Goal: Find specific page/section: Find specific page/section

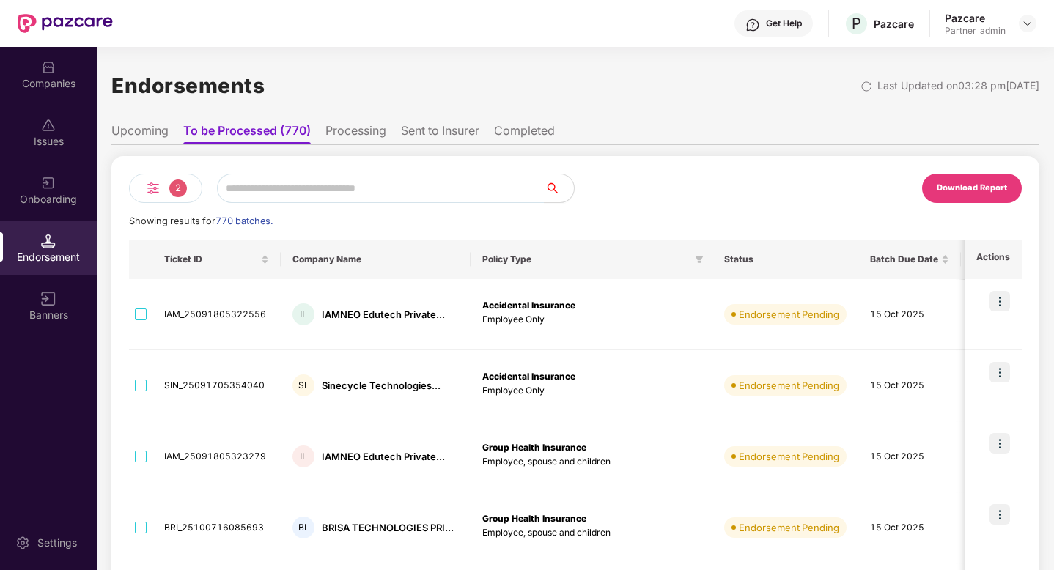
click at [166, 184] on div "2" at bounding box center [165, 188] width 73 height 29
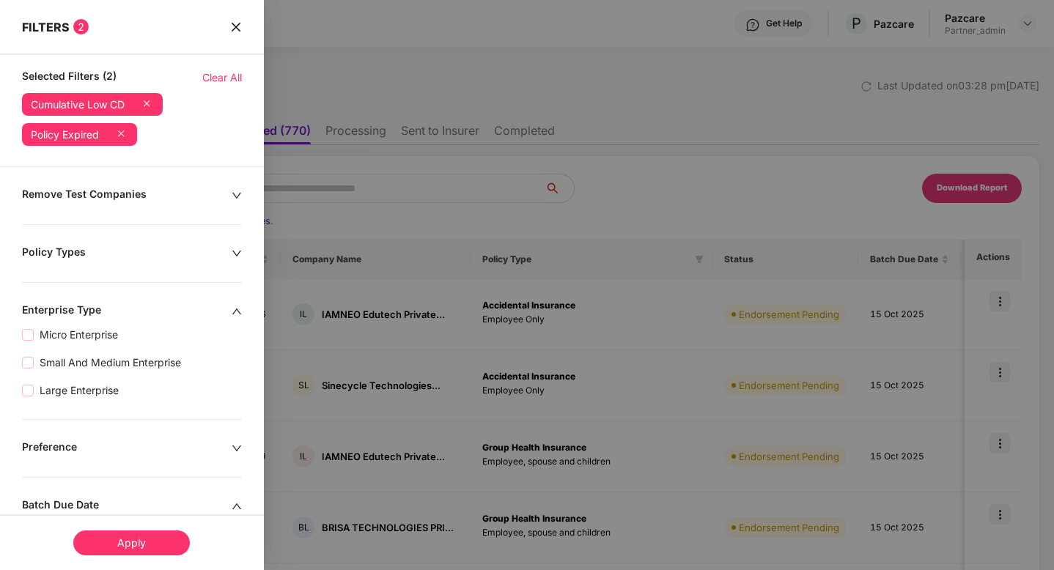
click at [122, 136] on icon at bounding box center [121, 133] width 15 height 15
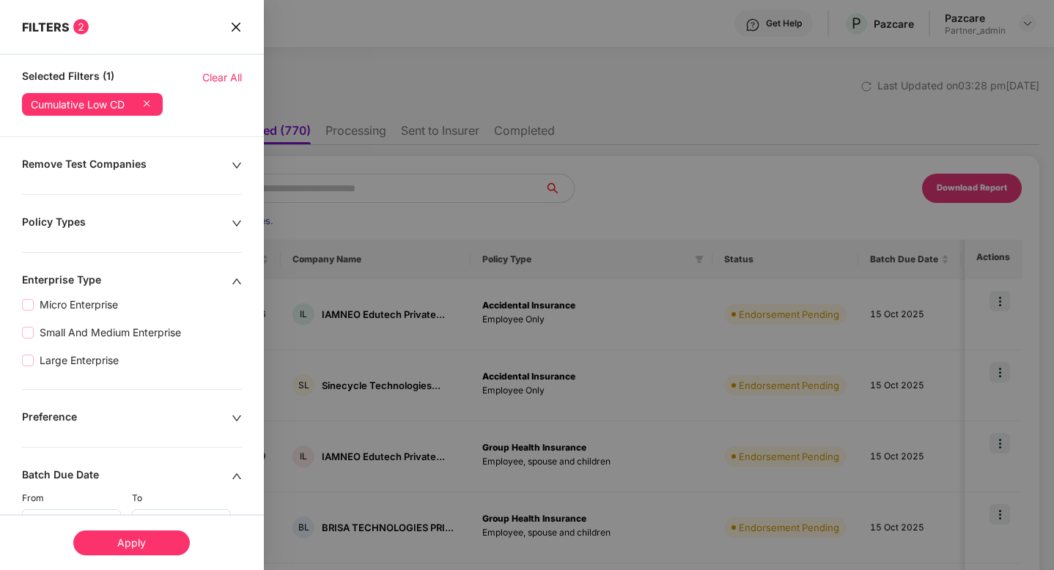
click at [151, 102] on icon at bounding box center [146, 103] width 15 height 15
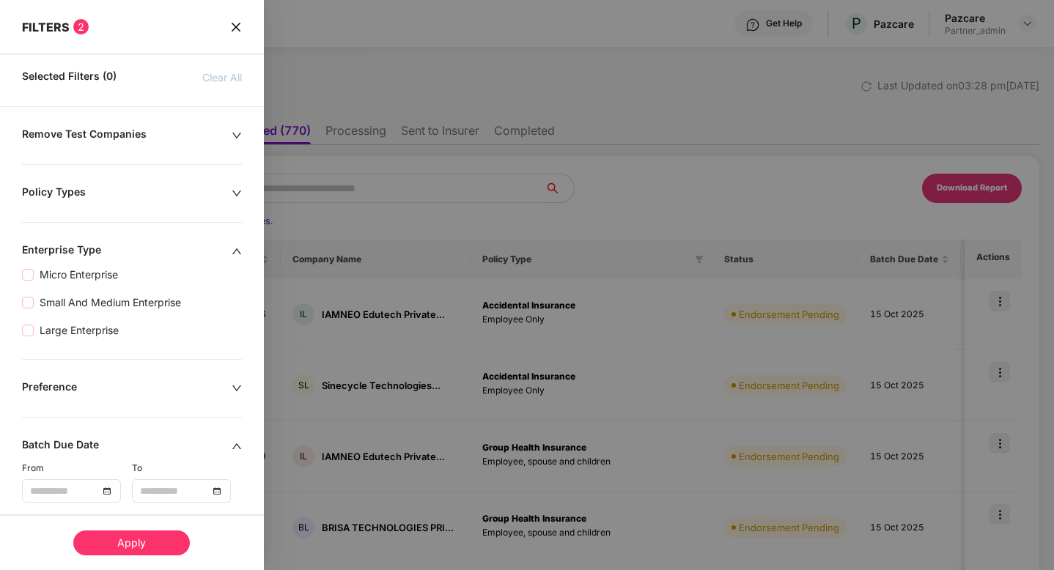
click at [238, 27] on icon "close" at bounding box center [236, 27] width 12 height 12
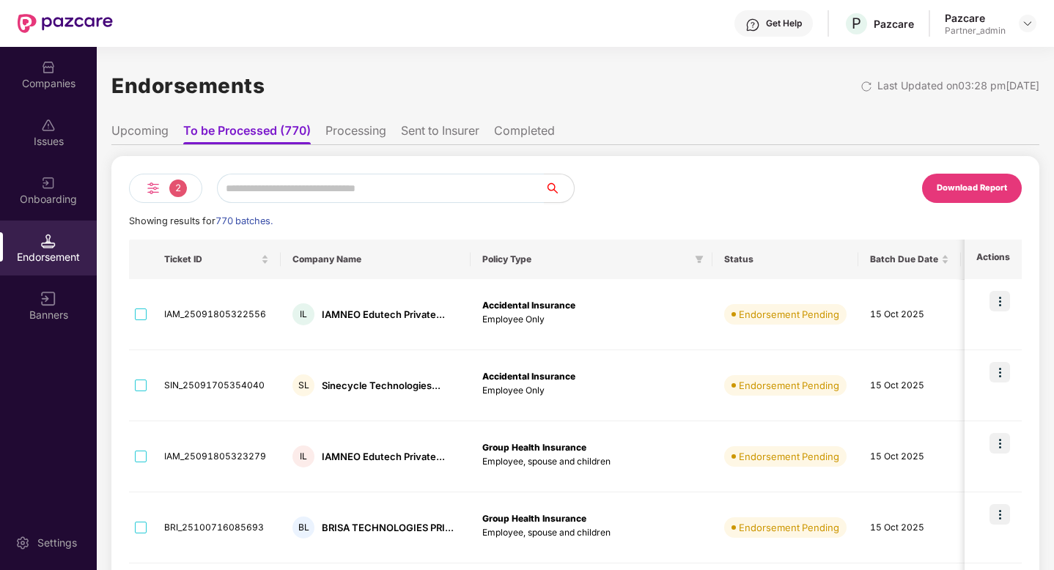
click at [172, 185] on span "2" at bounding box center [178, 189] width 18 height 18
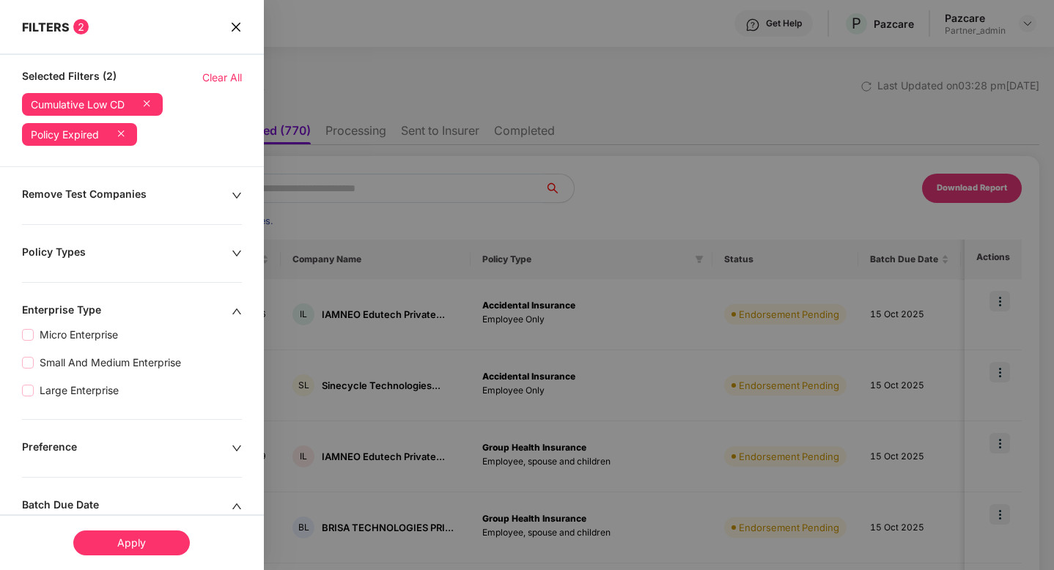
click at [210, 75] on span "Clear All" at bounding box center [222, 78] width 40 height 16
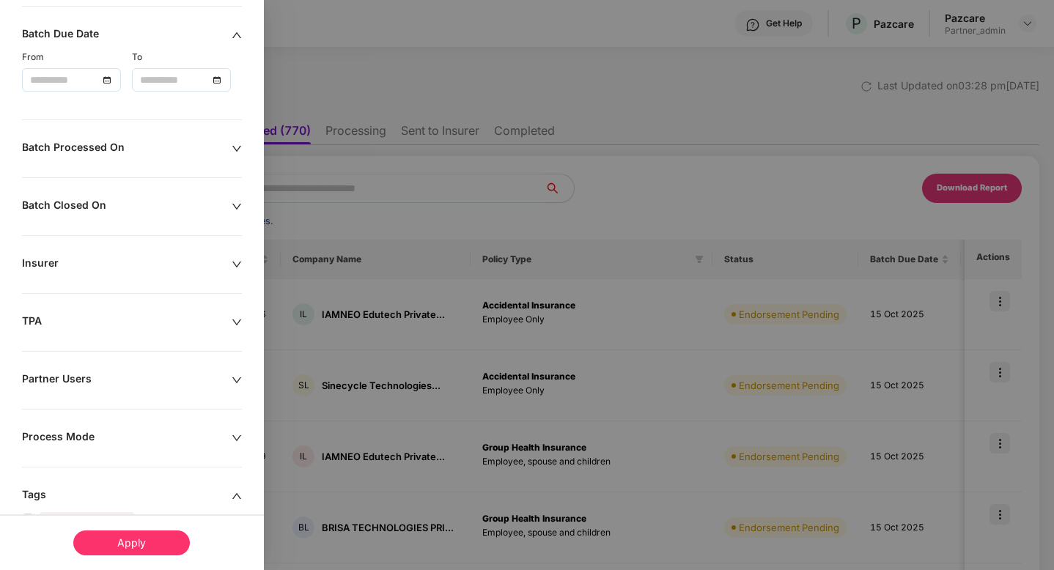
scroll to position [498, 0]
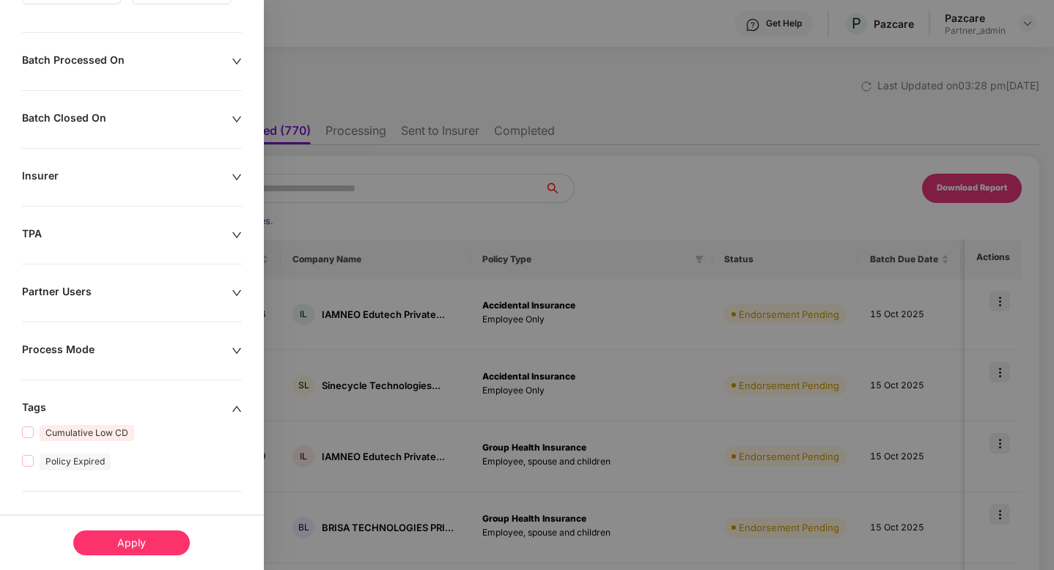
click at [199, 296] on div "Partner Users" at bounding box center [127, 293] width 210 height 16
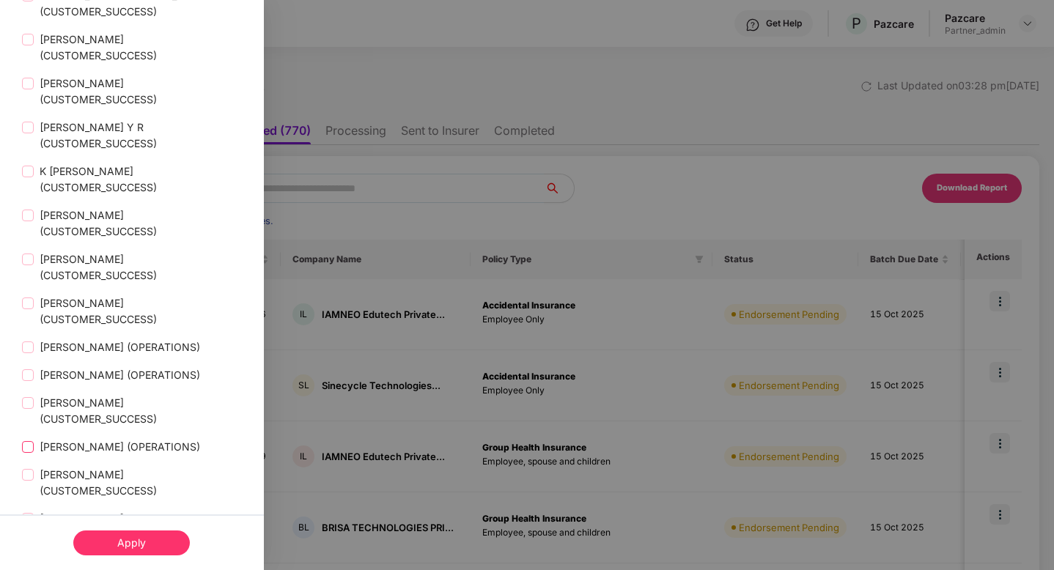
click at [147, 439] on span "[PERSON_NAME] (OPERATIONS)" at bounding box center [120, 447] width 172 height 16
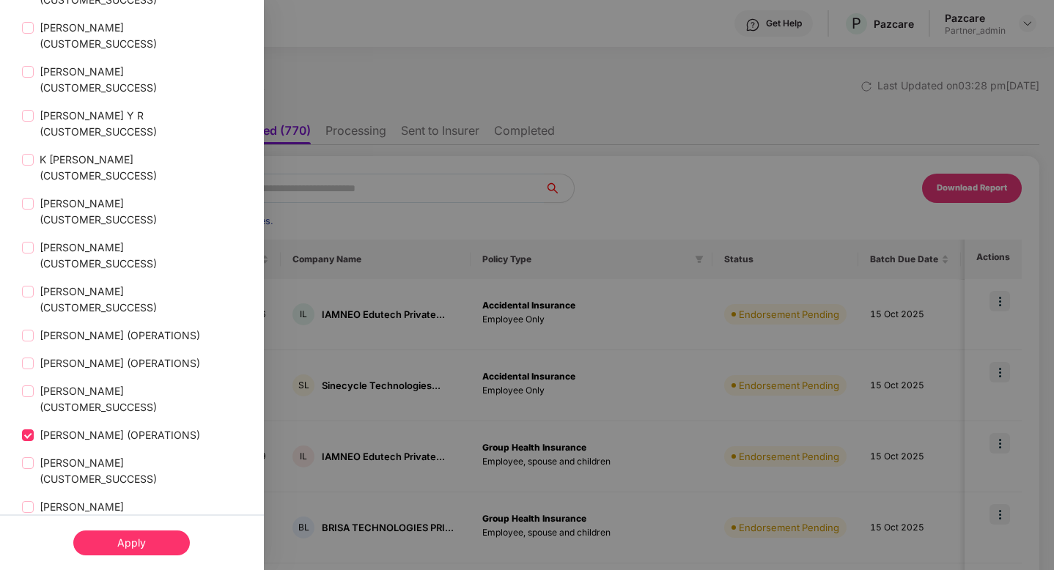
click at [163, 546] on div "Apply" at bounding box center [131, 542] width 116 height 25
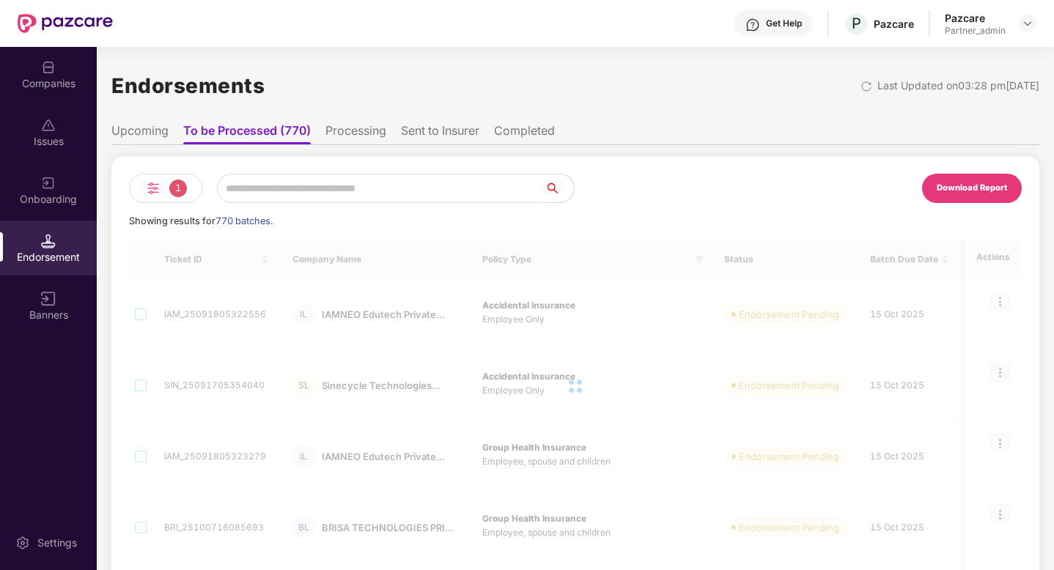
click at [159, 193] on img at bounding box center [153, 189] width 18 height 18
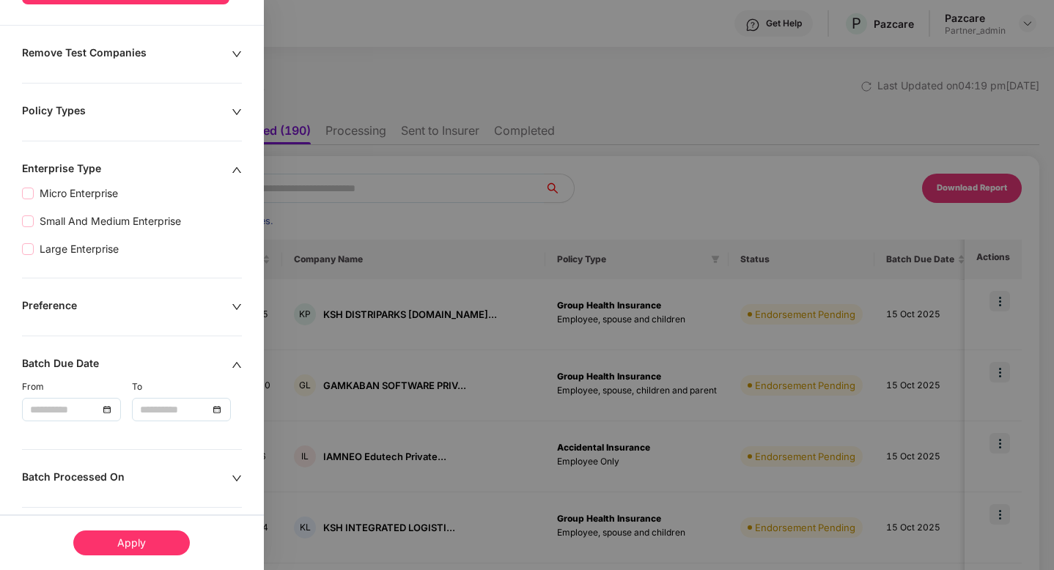
scroll to position [125, 0]
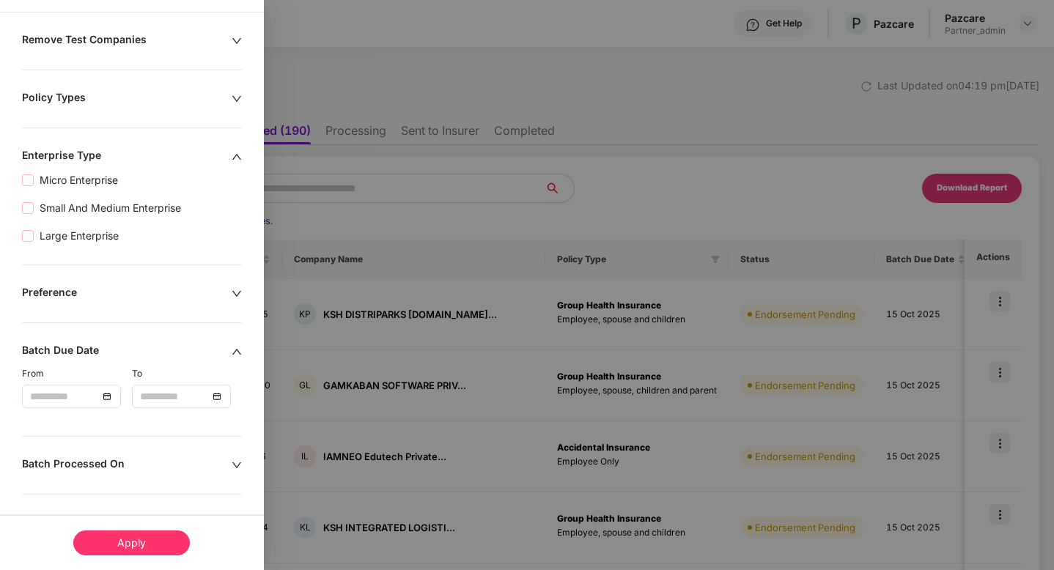
click at [100, 402] on div at bounding box center [71, 396] width 83 height 16
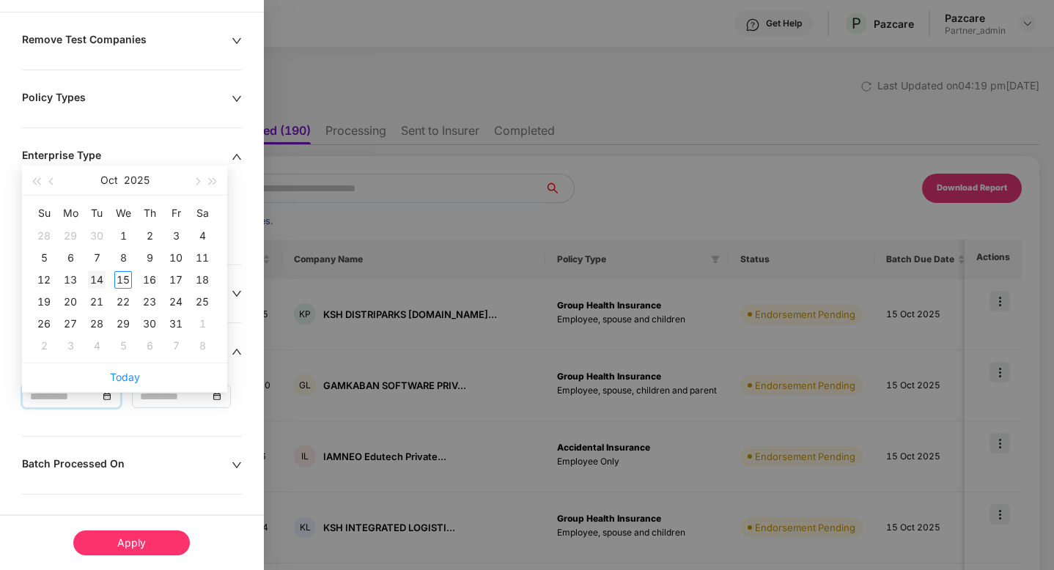
type input "**********"
click at [98, 275] on div "14" at bounding box center [97, 280] width 18 height 18
type input "**********"
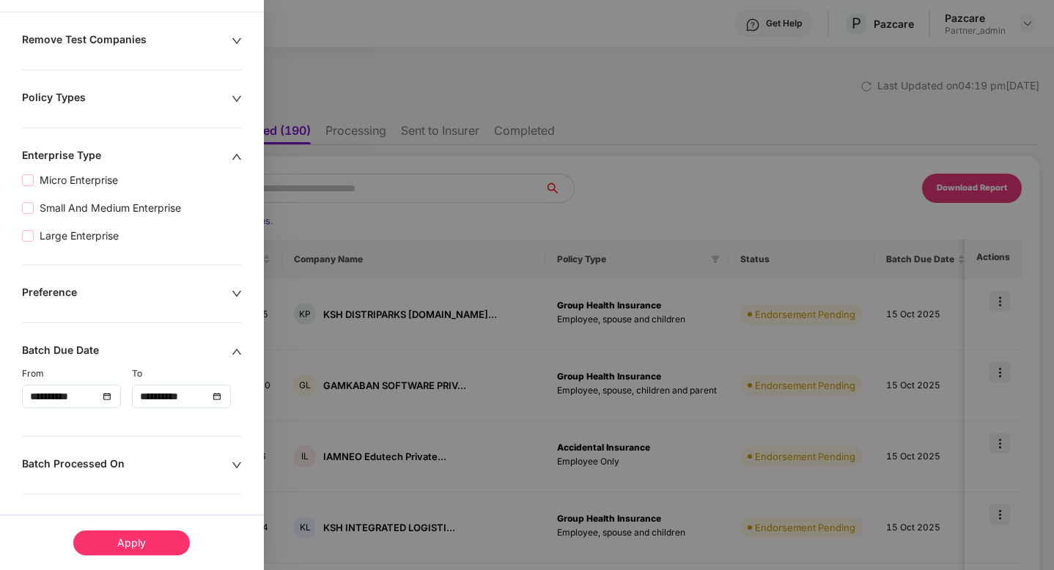
click at [138, 539] on div "Apply" at bounding box center [131, 542] width 116 height 25
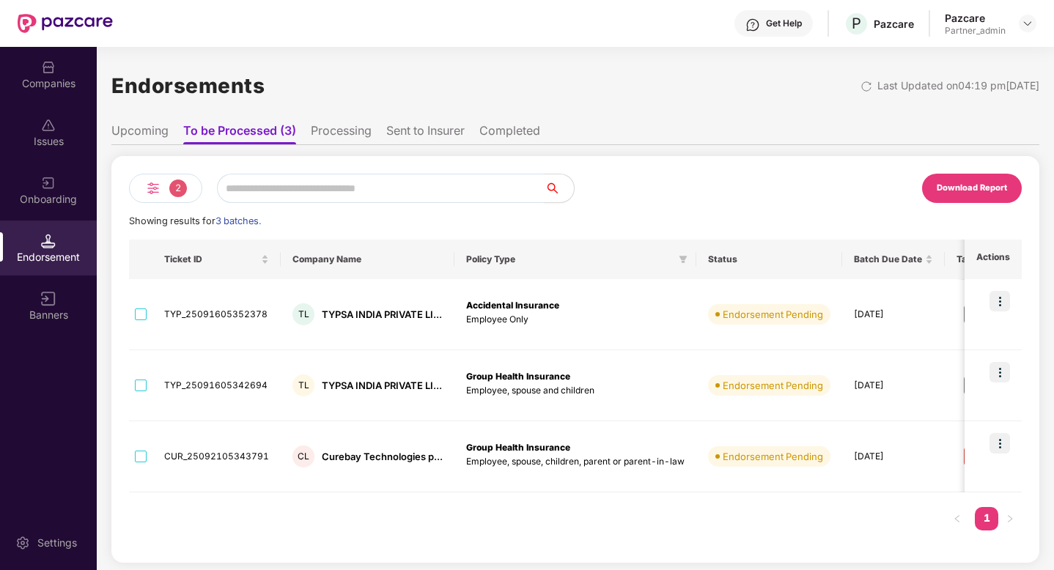
click at [356, 130] on li "Processing" at bounding box center [341, 133] width 61 height 21
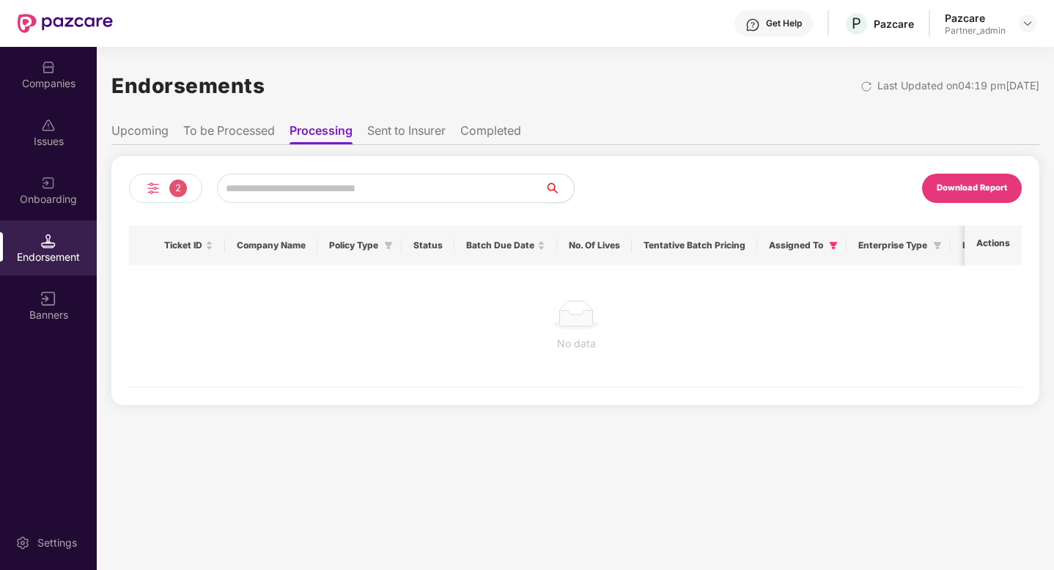
click at [418, 125] on li "Sent to Insurer" at bounding box center [406, 133] width 78 height 21
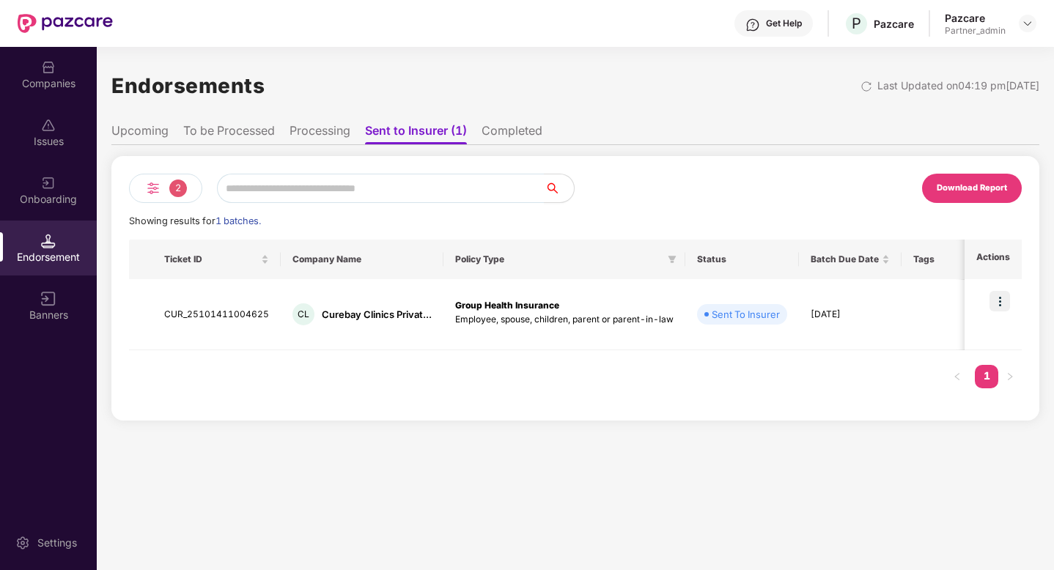
click at [512, 133] on li "Completed" at bounding box center [511, 133] width 61 height 21
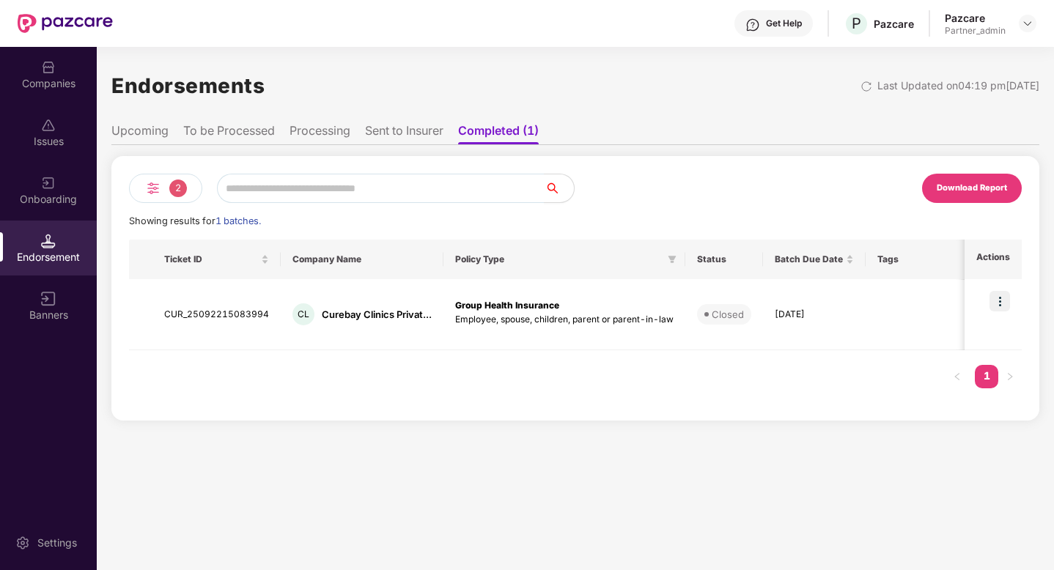
click at [401, 129] on li "Sent to Insurer" at bounding box center [404, 133] width 78 height 21
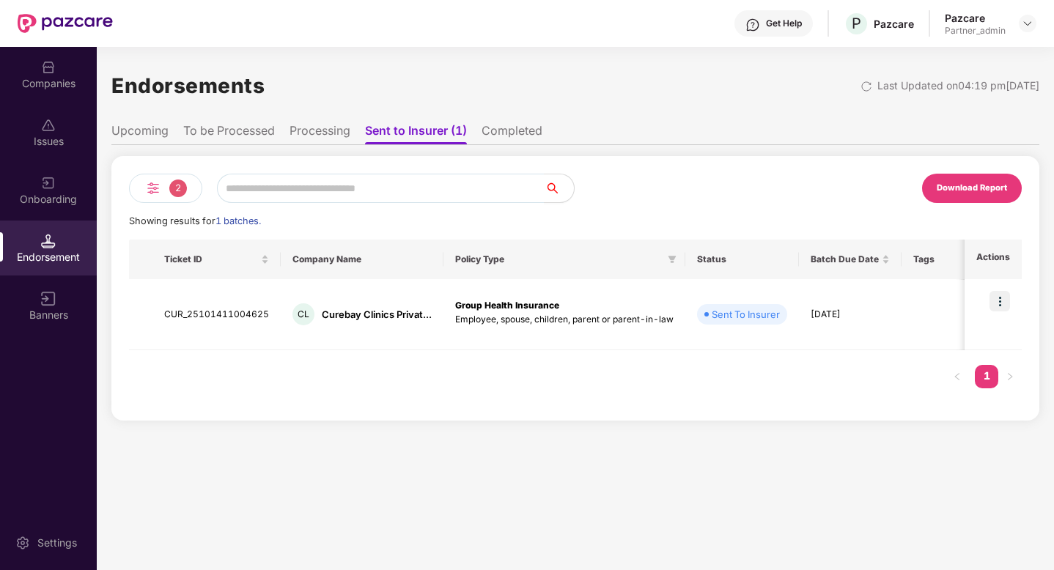
click at [494, 129] on li "Completed" at bounding box center [511, 133] width 61 height 21
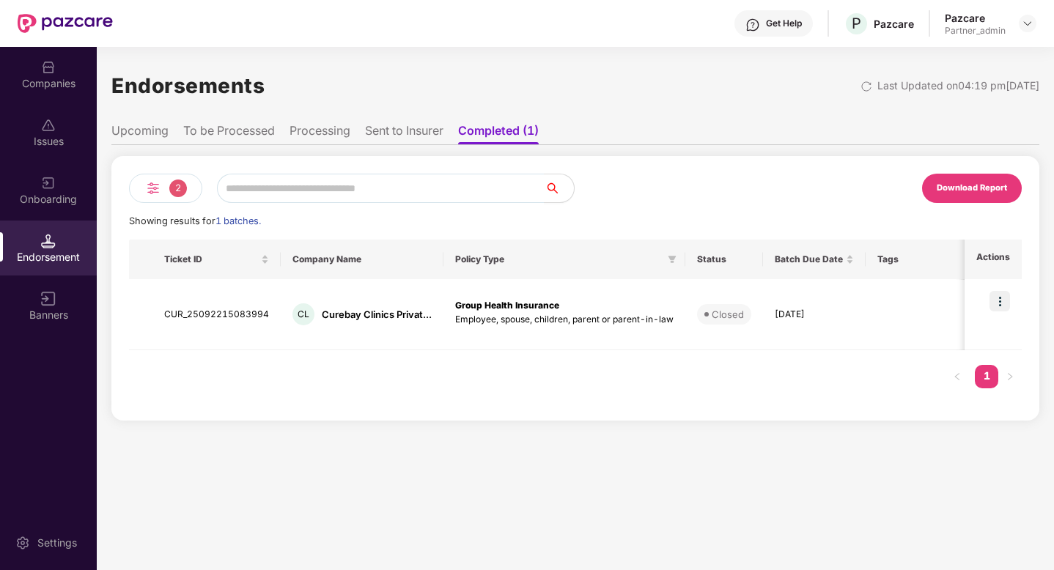
click at [172, 182] on span "2" at bounding box center [178, 189] width 18 height 18
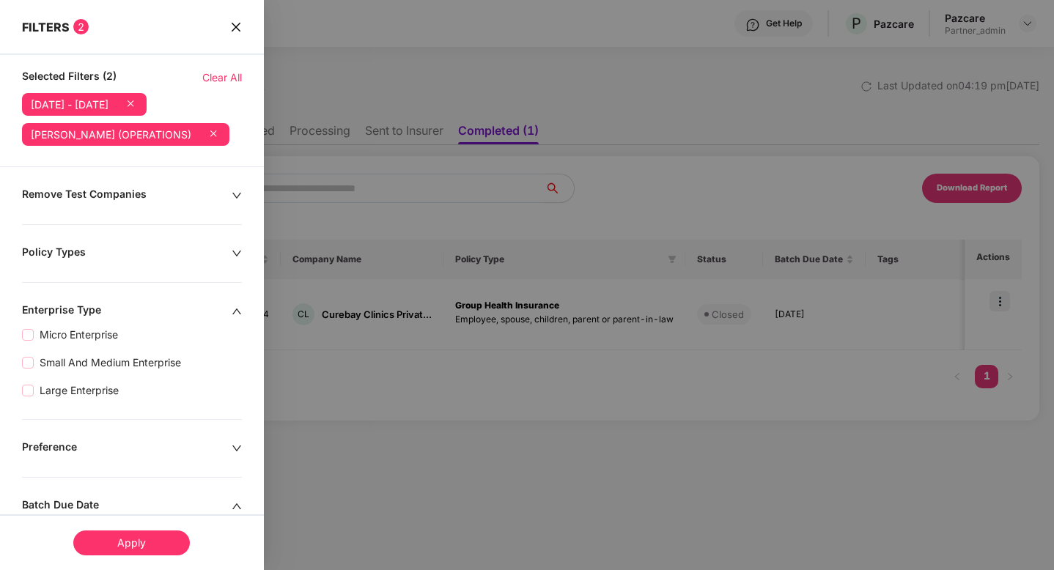
click at [138, 106] on icon at bounding box center [130, 103] width 15 height 15
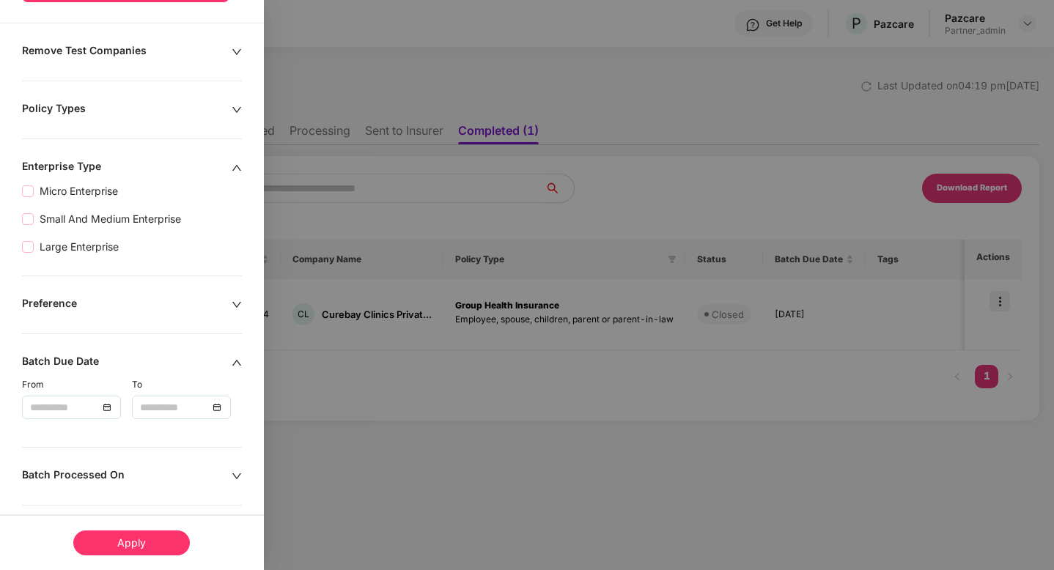
scroll to position [118, 0]
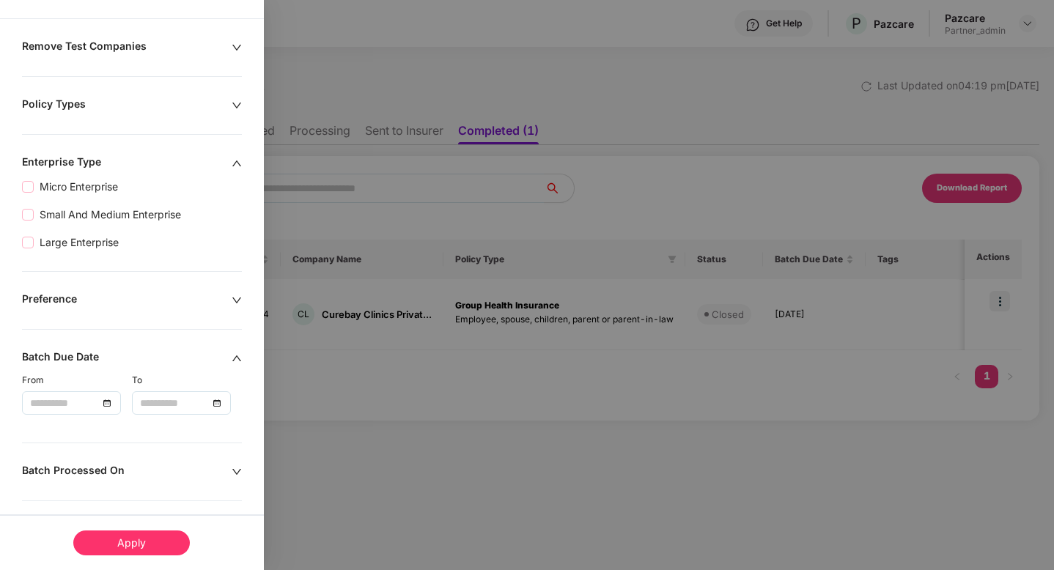
click at [98, 410] on div at bounding box center [71, 403] width 83 height 16
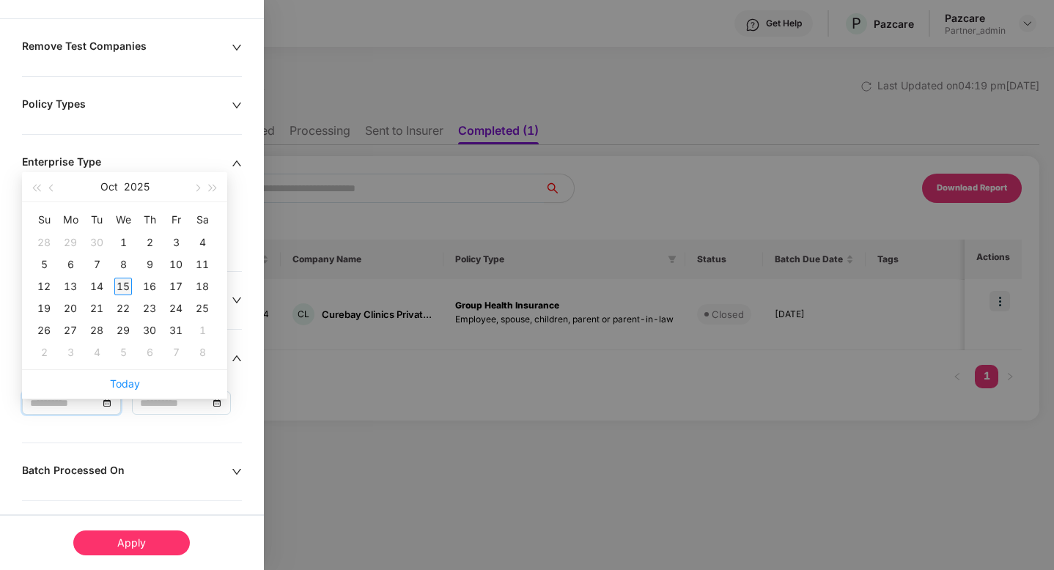
type input "**********"
click at [121, 286] on div "15" at bounding box center [123, 287] width 18 height 18
type input "**********"
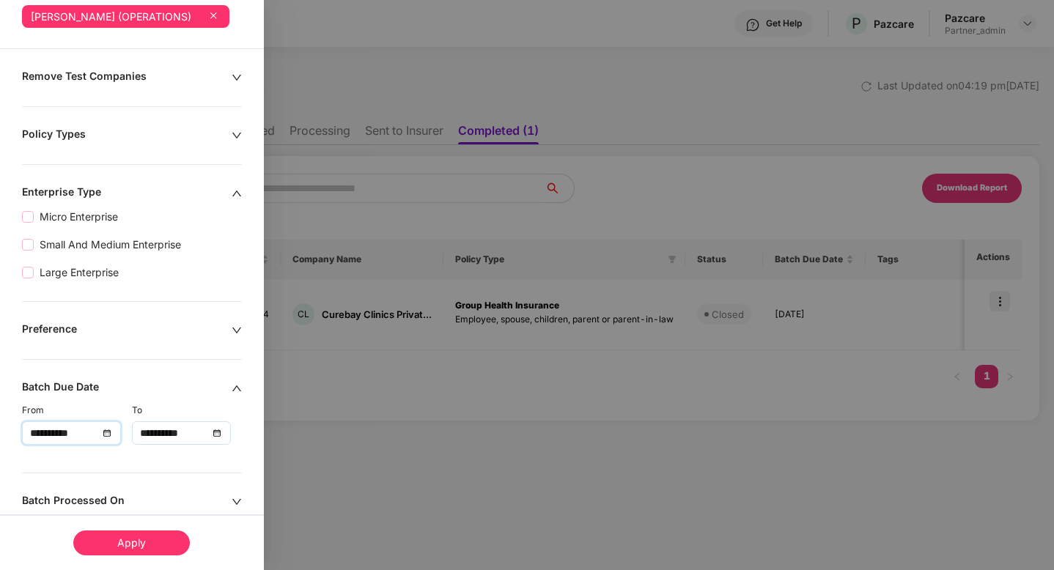
scroll to position [148, 0]
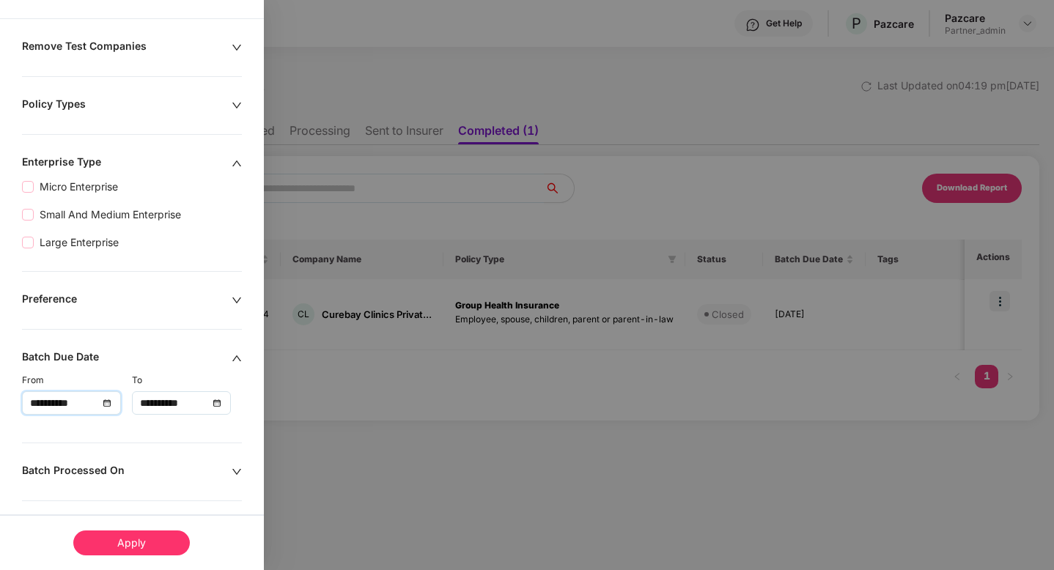
click at [144, 537] on div "Apply" at bounding box center [131, 542] width 116 height 25
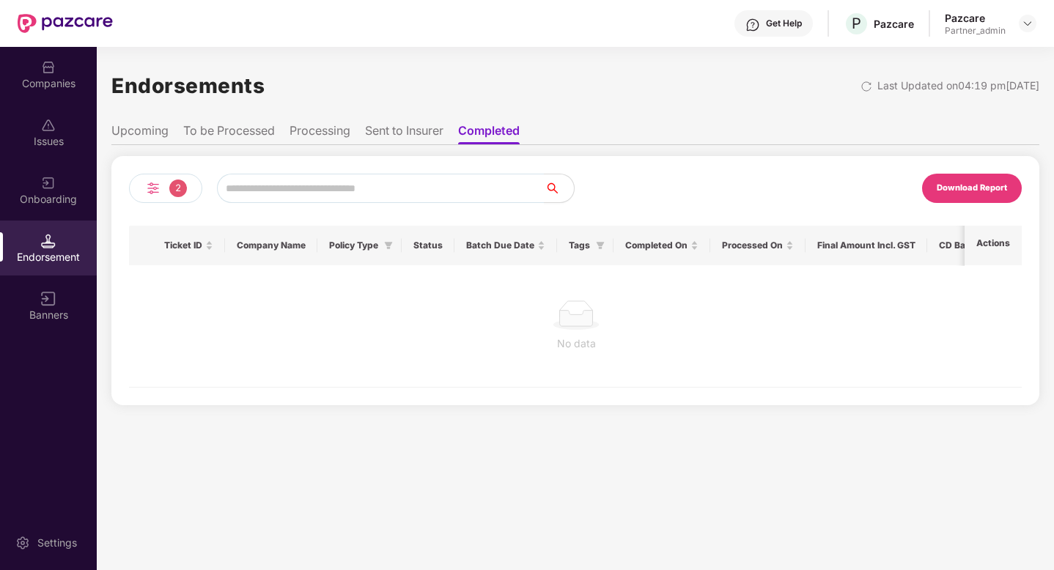
click at [387, 133] on li "Sent to Insurer" at bounding box center [404, 133] width 78 height 21
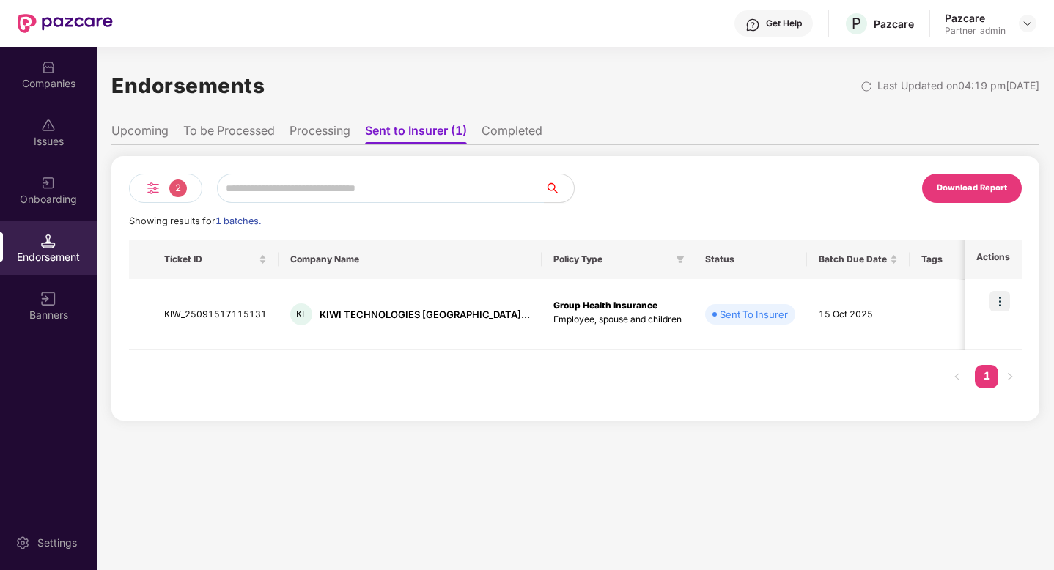
click at [263, 130] on li "To be Processed" at bounding box center [229, 133] width 92 height 21
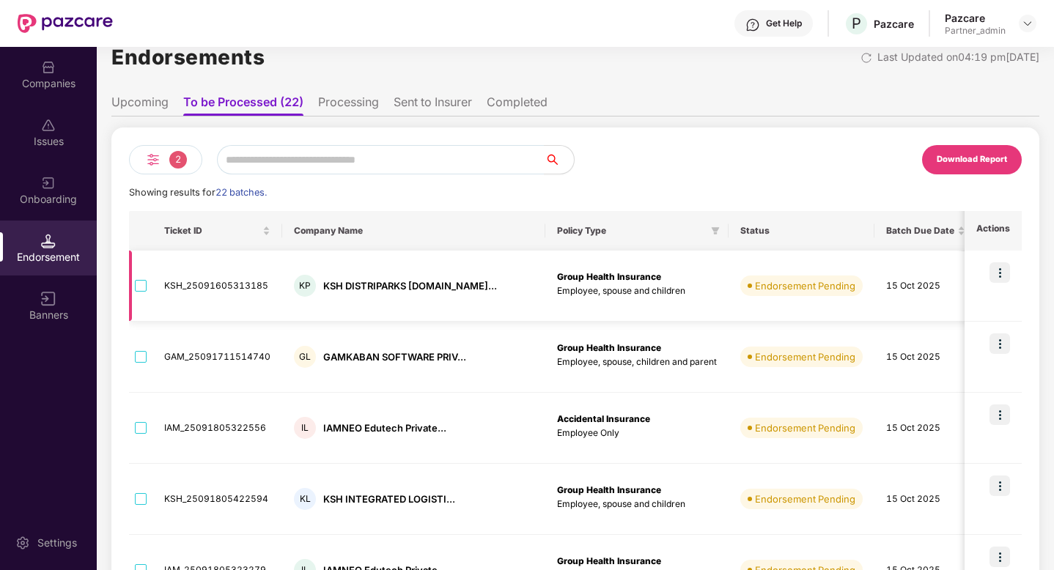
scroll to position [26, 0]
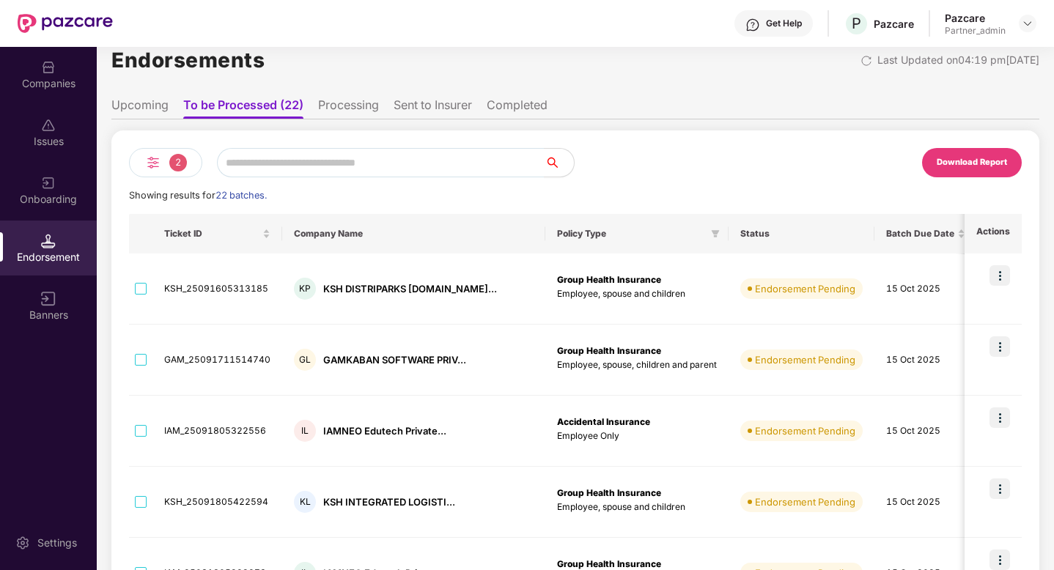
click at [163, 170] on div "2" at bounding box center [165, 162] width 73 height 29
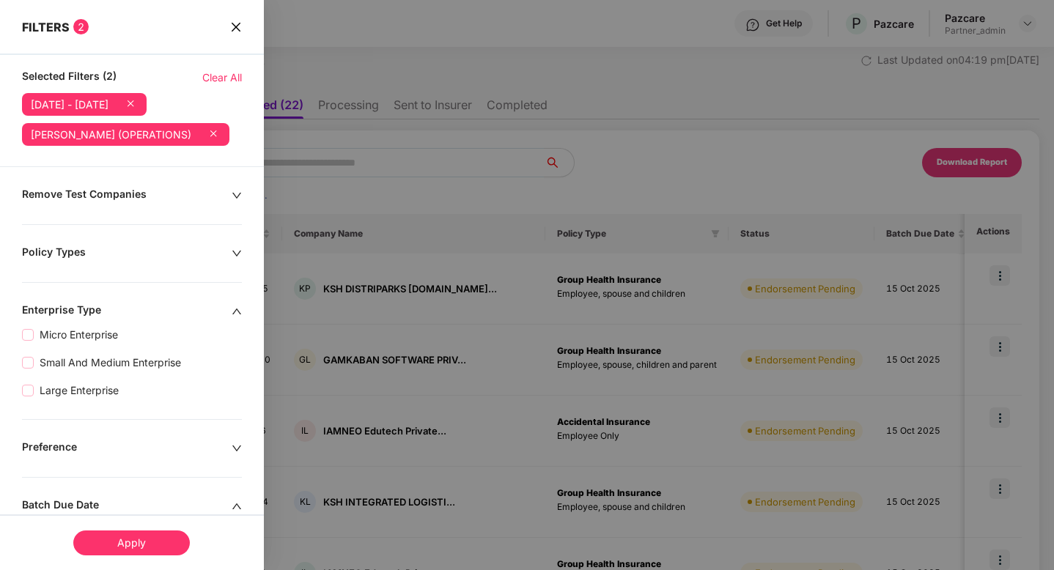
click at [234, 33] on span "close" at bounding box center [236, 26] width 12 height 15
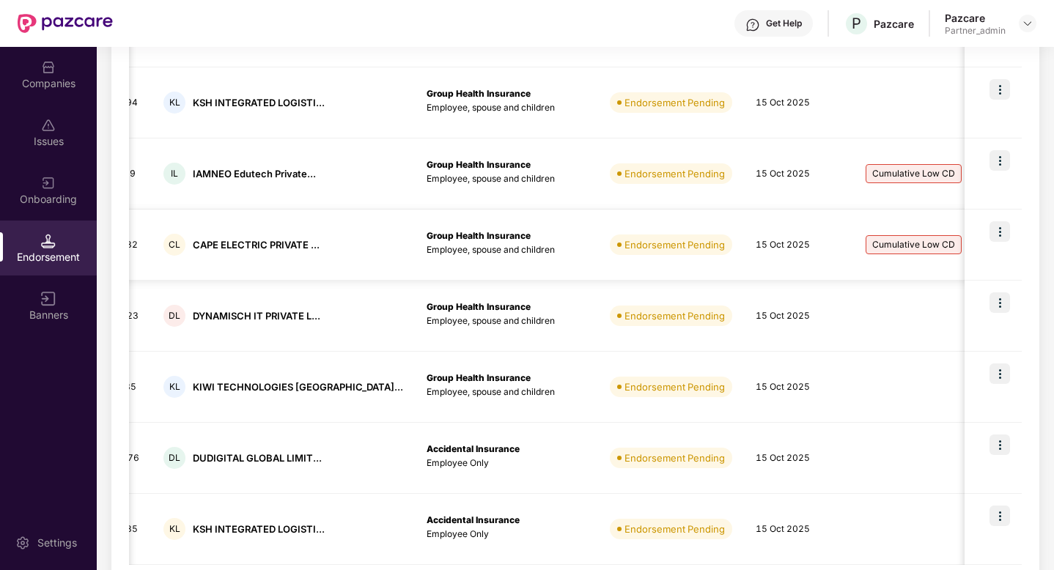
scroll to position [490, 0]
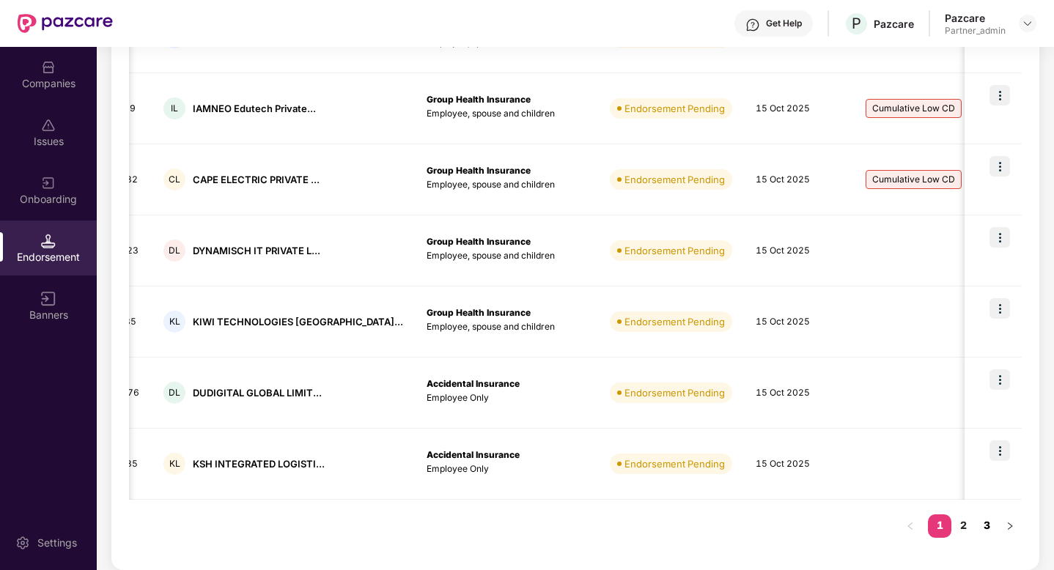
click at [987, 520] on link "3" at bounding box center [985, 525] width 23 height 22
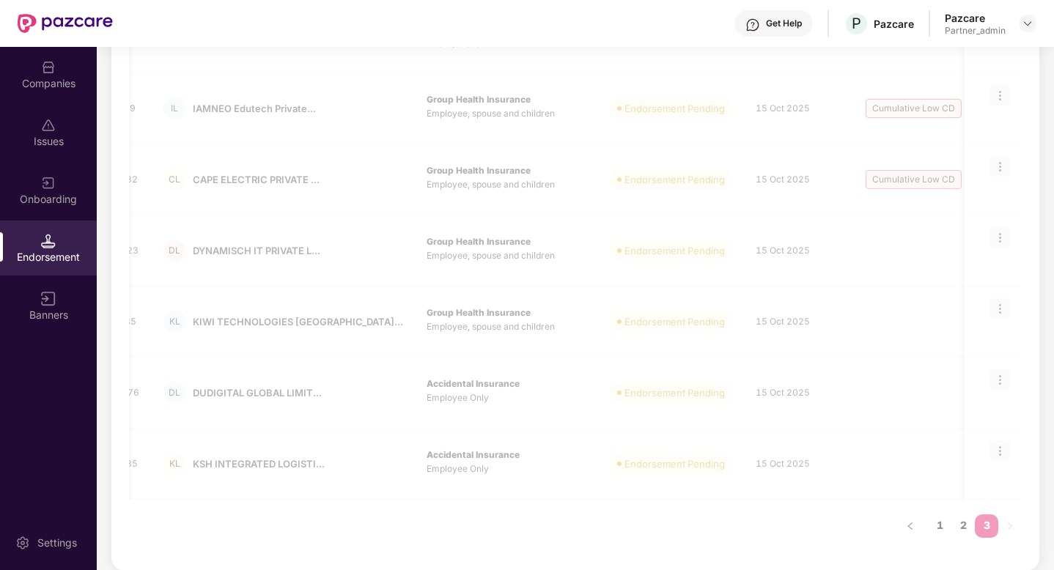
scroll to position [0, 0]
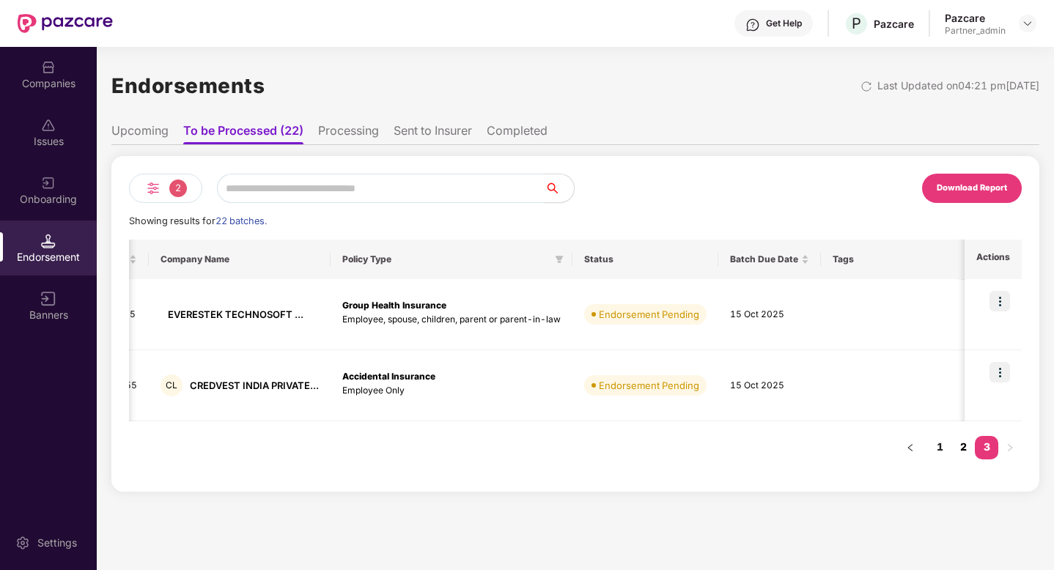
click at [963, 445] on link "2" at bounding box center [962, 447] width 23 height 22
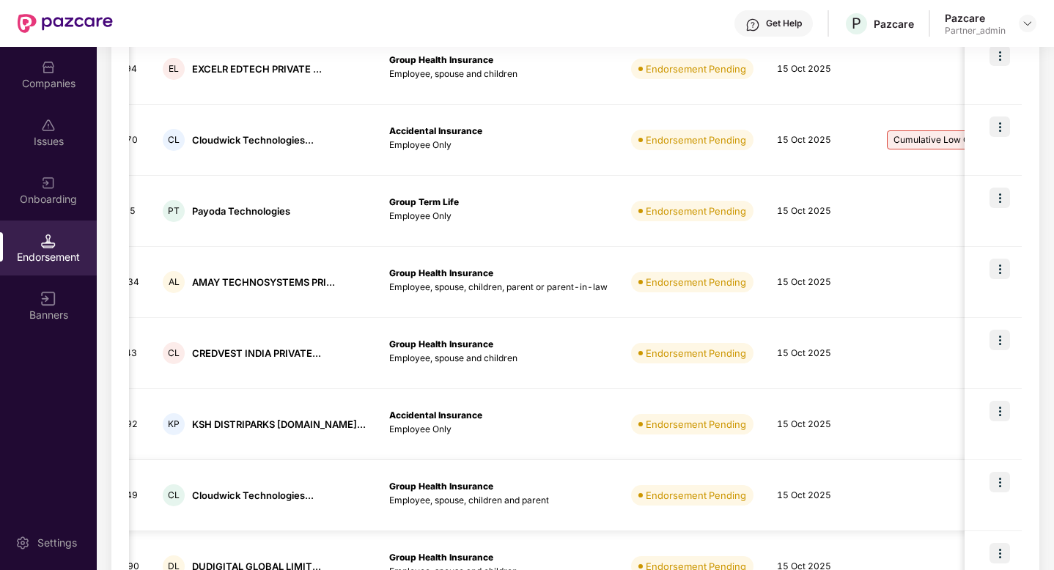
scroll to position [490, 0]
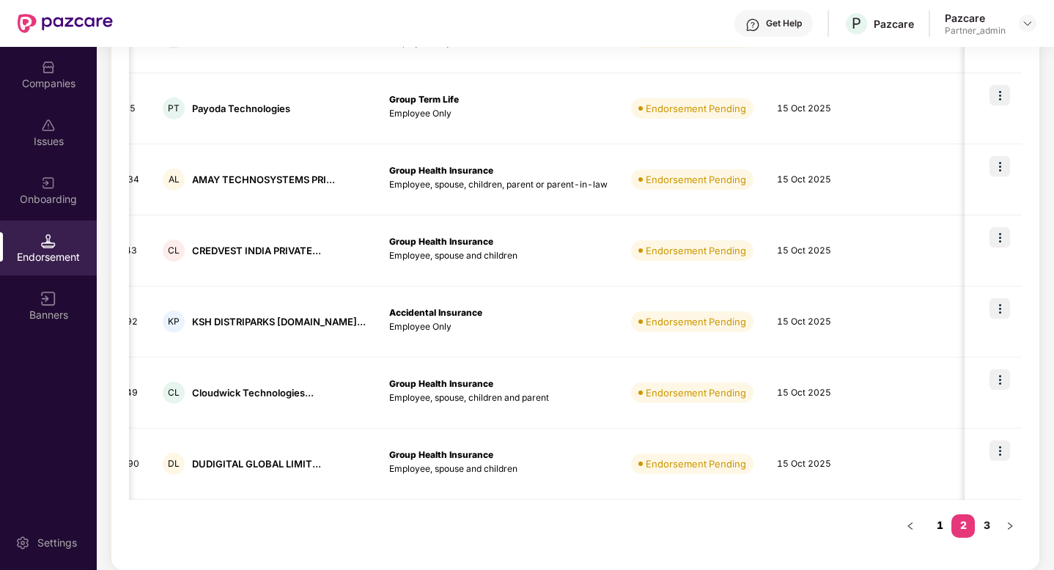
click at [936, 529] on link "1" at bounding box center [939, 525] width 23 height 22
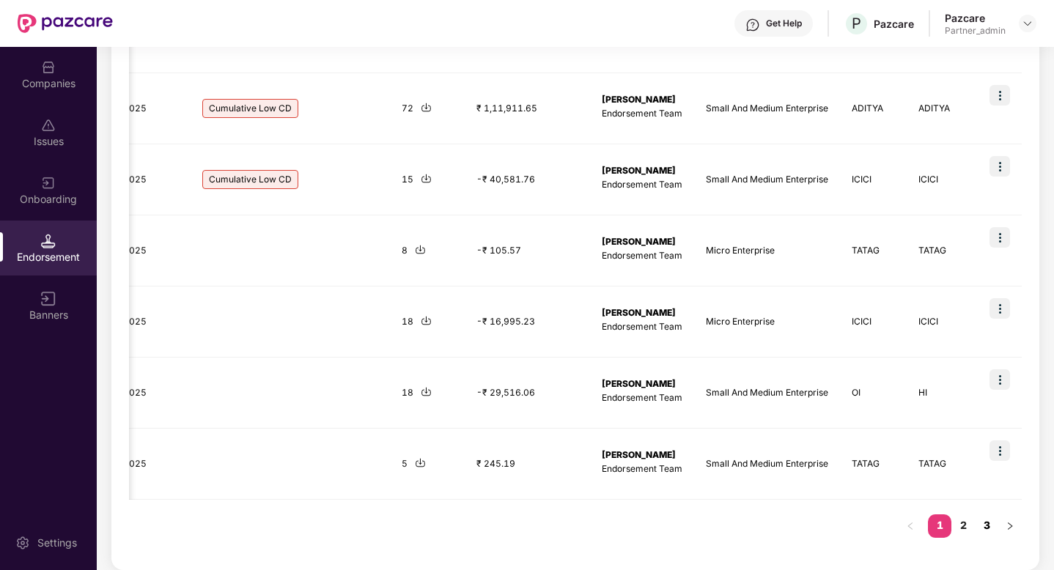
click at [974, 528] on link "3" at bounding box center [985, 525] width 23 height 22
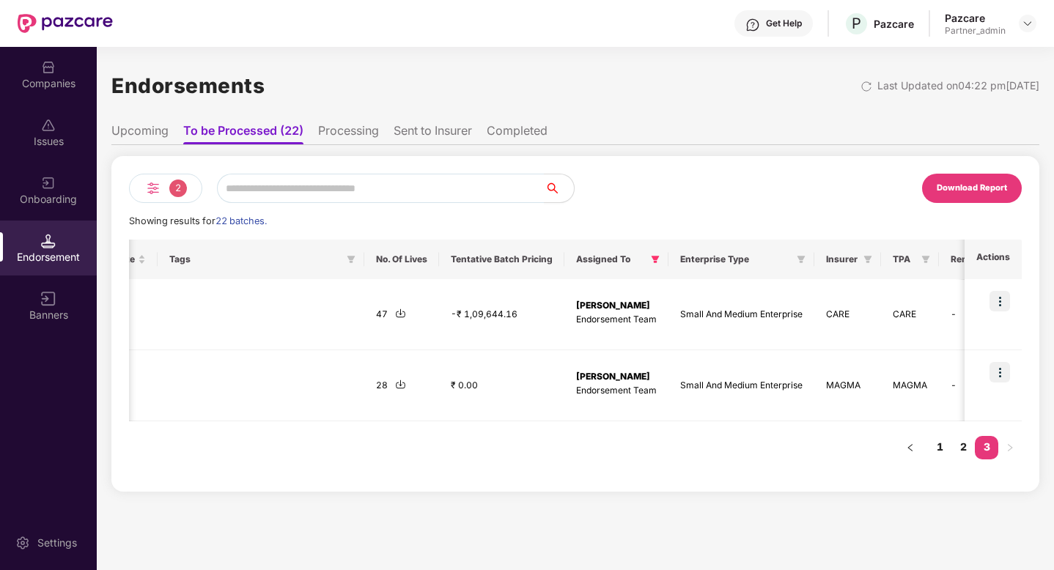
scroll to position [0, 0]
click at [963, 448] on link "2" at bounding box center [962, 447] width 23 height 22
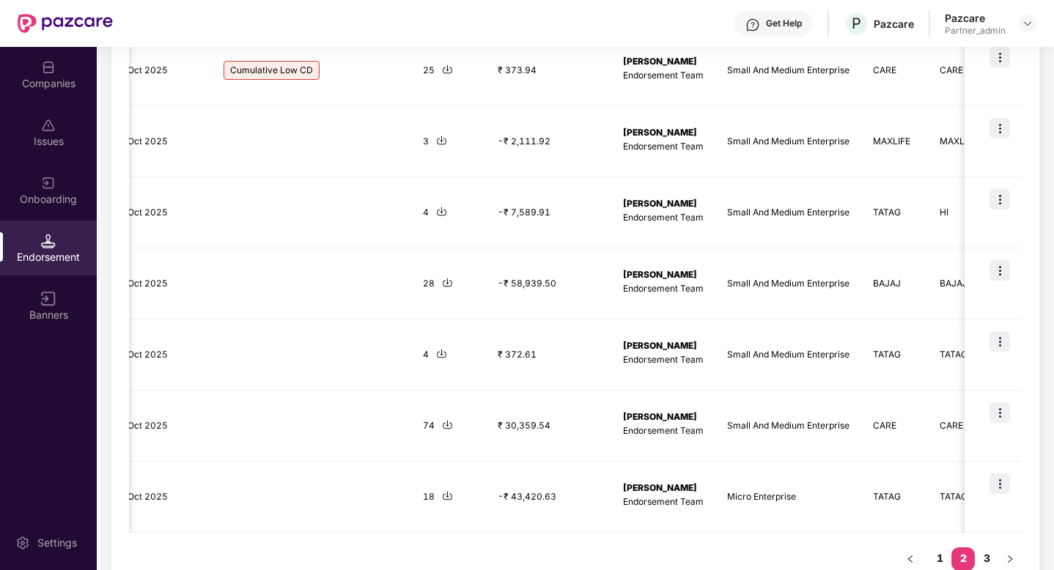
scroll to position [490, 0]
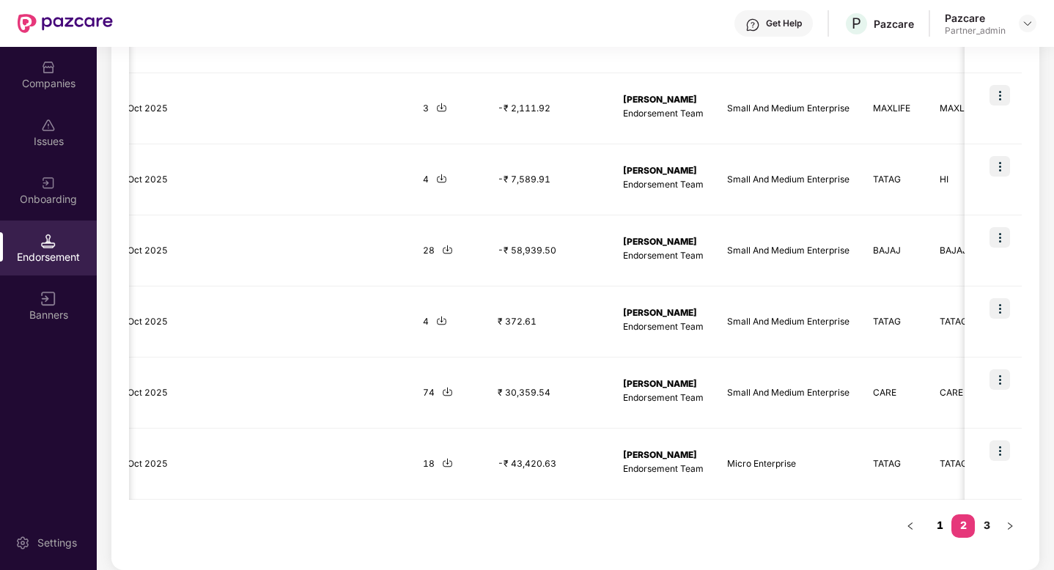
click at [941, 528] on link "1" at bounding box center [939, 525] width 23 height 22
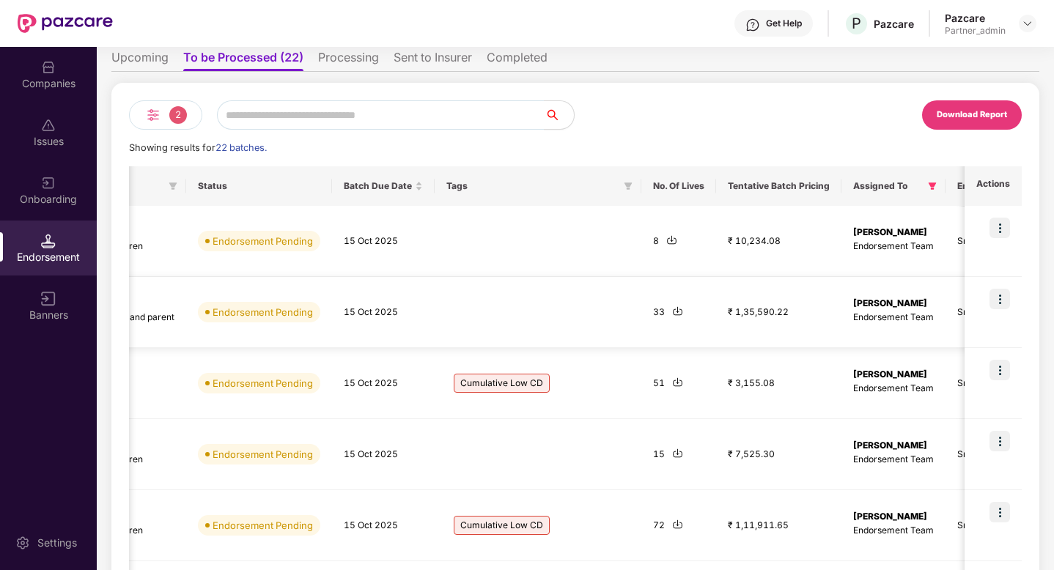
scroll to position [0, 565]
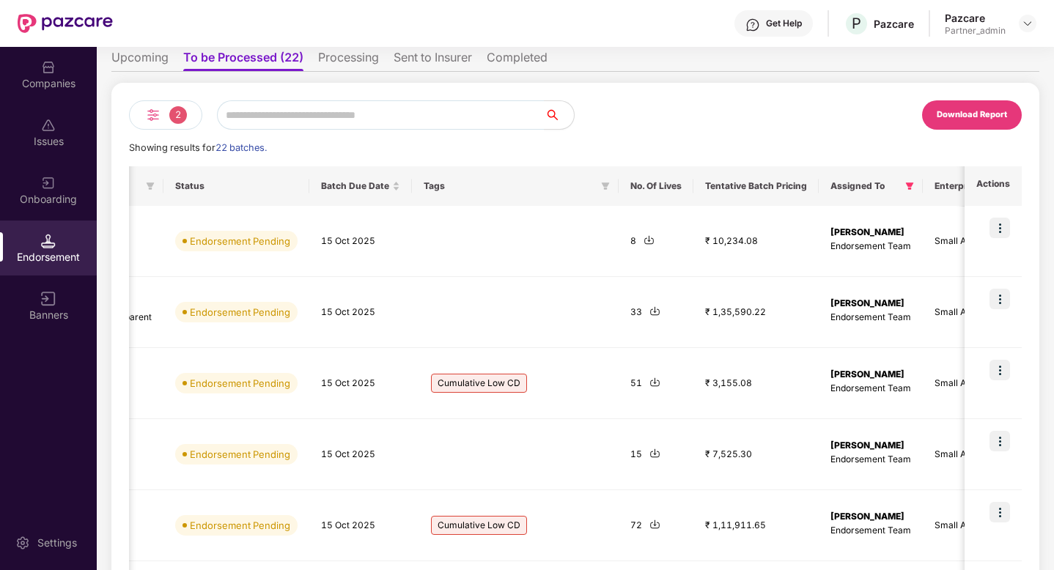
click at [618, 190] on th "No. Of Lives" at bounding box center [655, 186] width 75 height 40
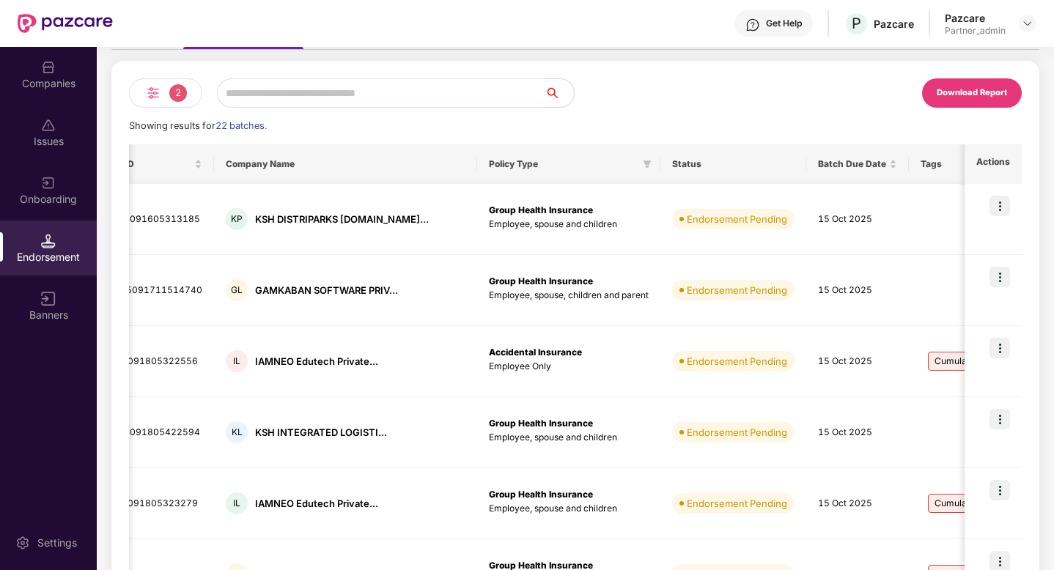
scroll to position [0, 58]
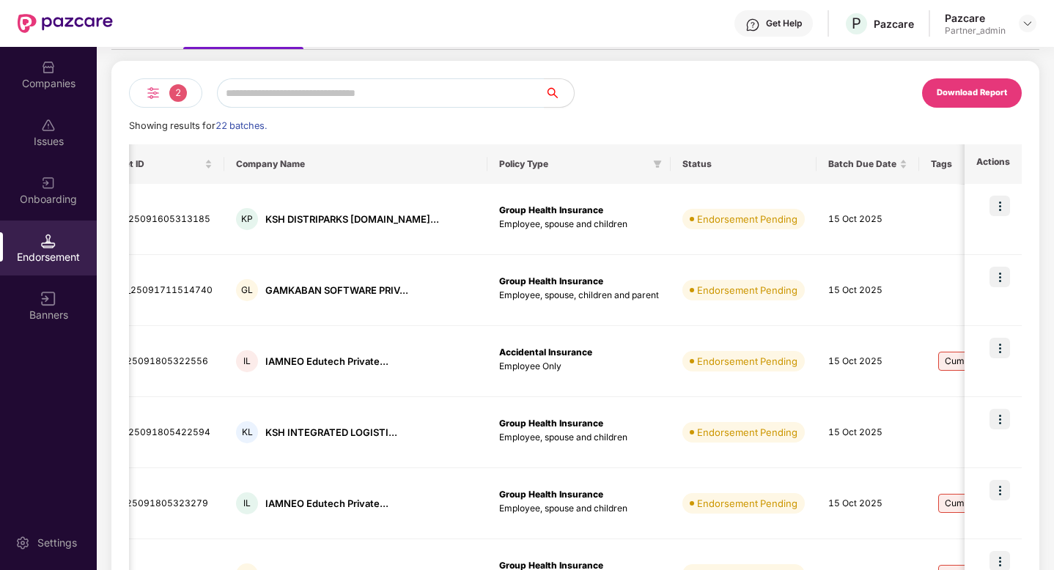
click at [157, 85] on img at bounding box center [153, 93] width 18 height 18
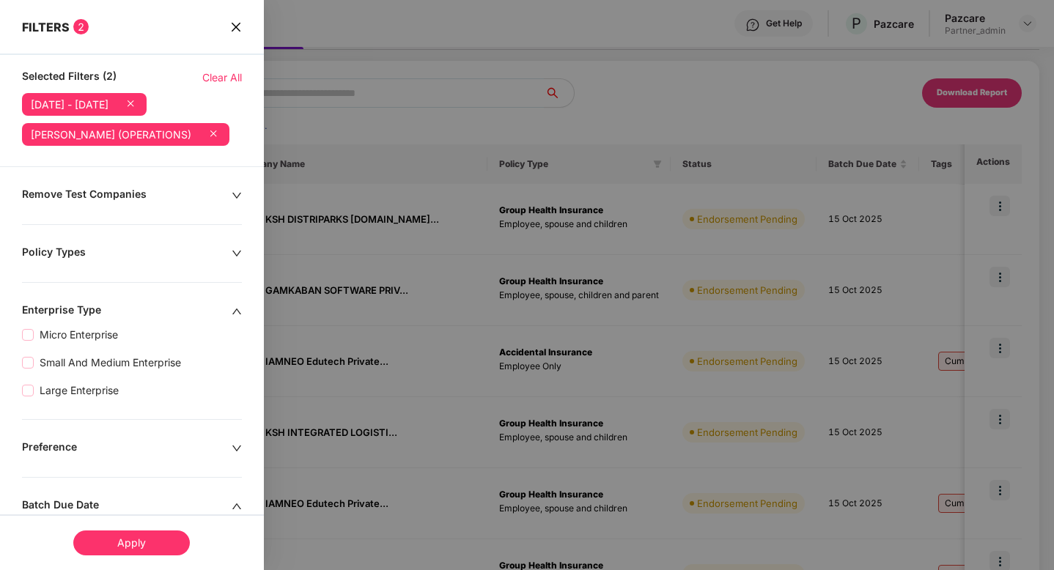
click at [210, 136] on icon at bounding box center [213, 133] width 6 height 6
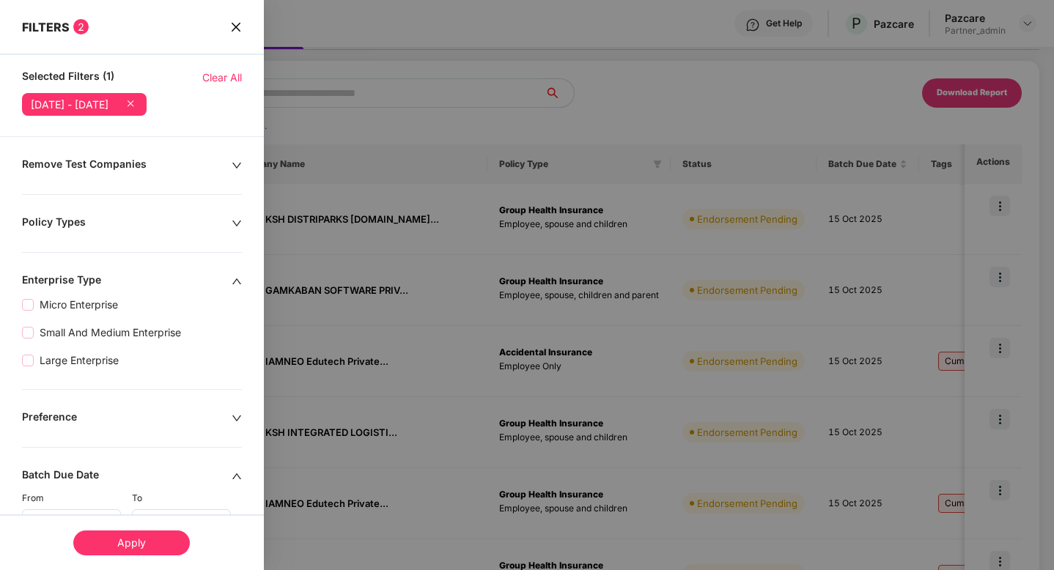
click at [135, 548] on div "Apply" at bounding box center [131, 542] width 116 height 25
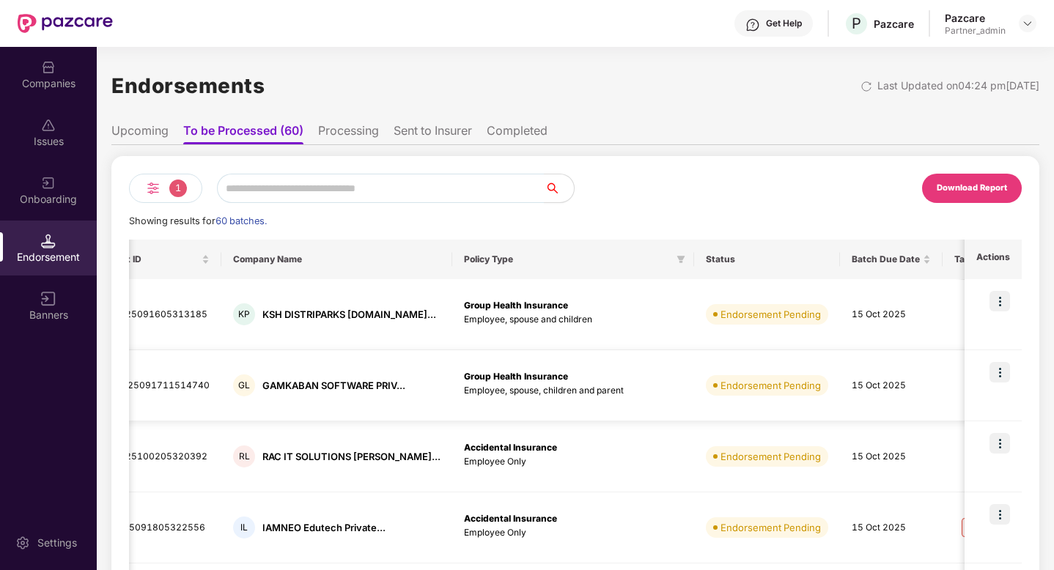
scroll to position [0, 62]
